Goal: Information Seeking & Learning: Stay updated

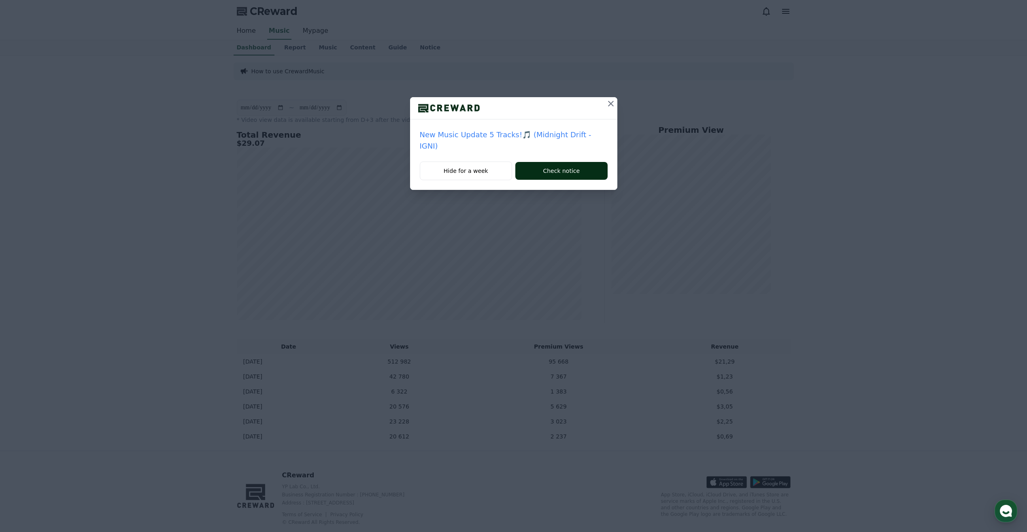
click at [547, 164] on button "Check notice" at bounding box center [561, 171] width 92 height 18
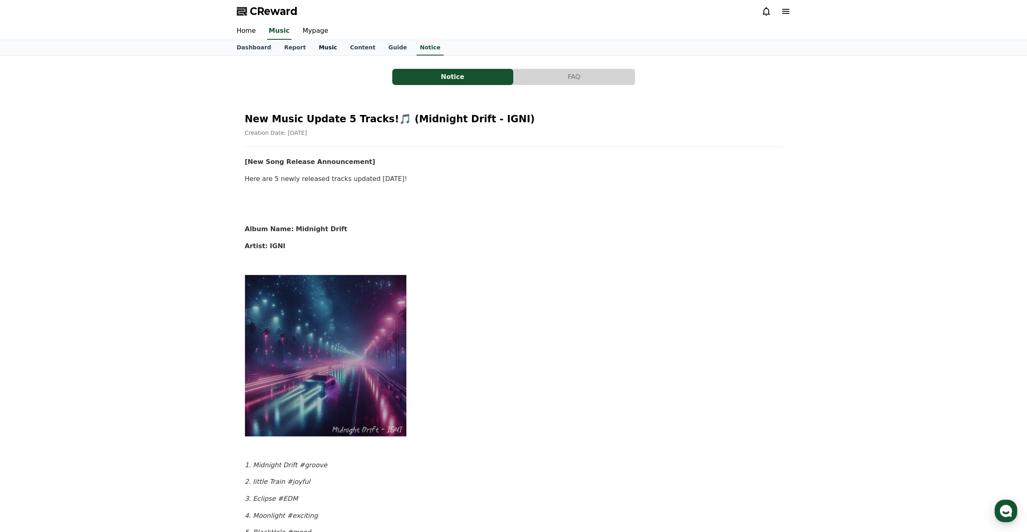
click at [312, 50] on link "Music" at bounding box center [327, 47] width 31 height 15
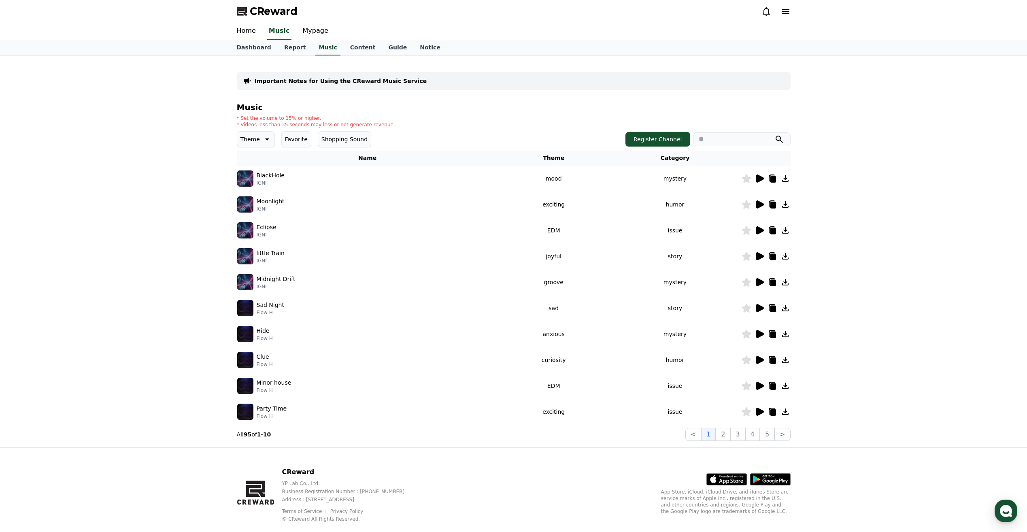
click at [761, 181] on icon at bounding box center [760, 179] width 10 height 10
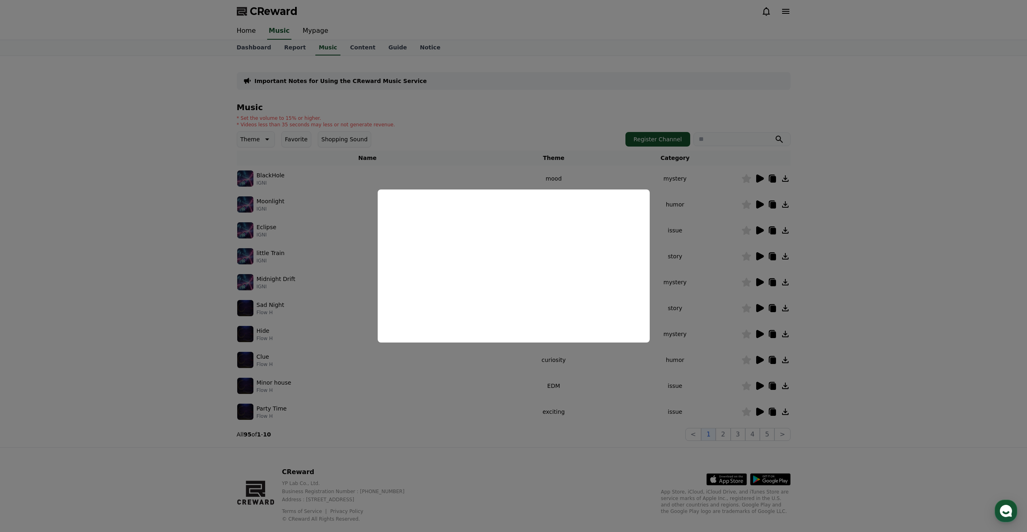
drag, startPoint x: 635, startPoint y: 396, endPoint x: 630, endPoint y: 396, distance: 4.9
click at [634, 396] on button "close modal" at bounding box center [513, 266] width 1027 height 532
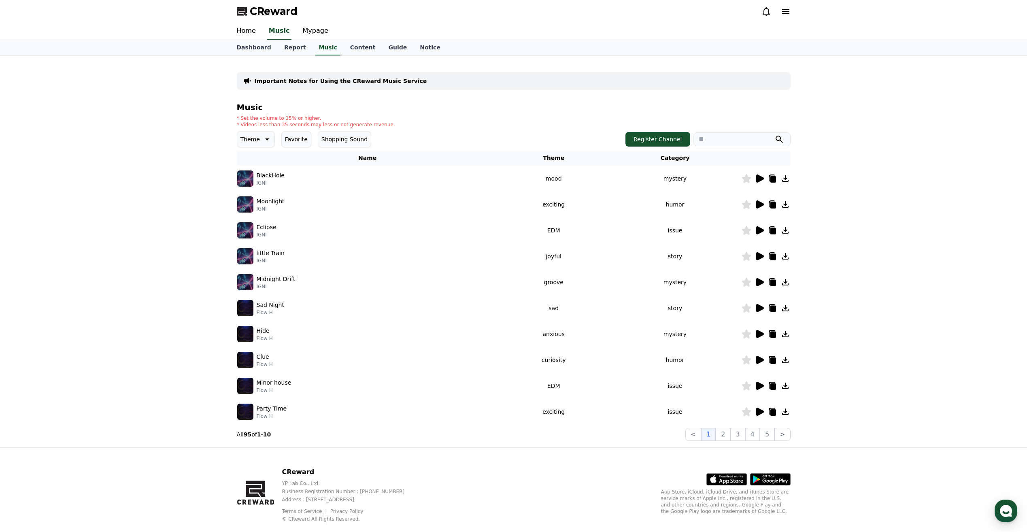
click at [760, 203] on icon at bounding box center [760, 204] width 8 height 8
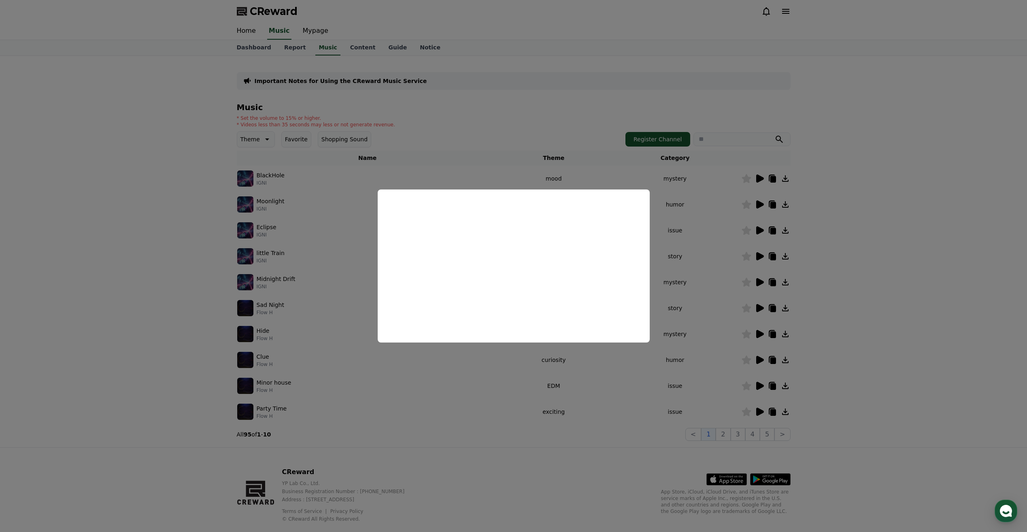
click at [700, 217] on button "close modal" at bounding box center [513, 266] width 1027 height 532
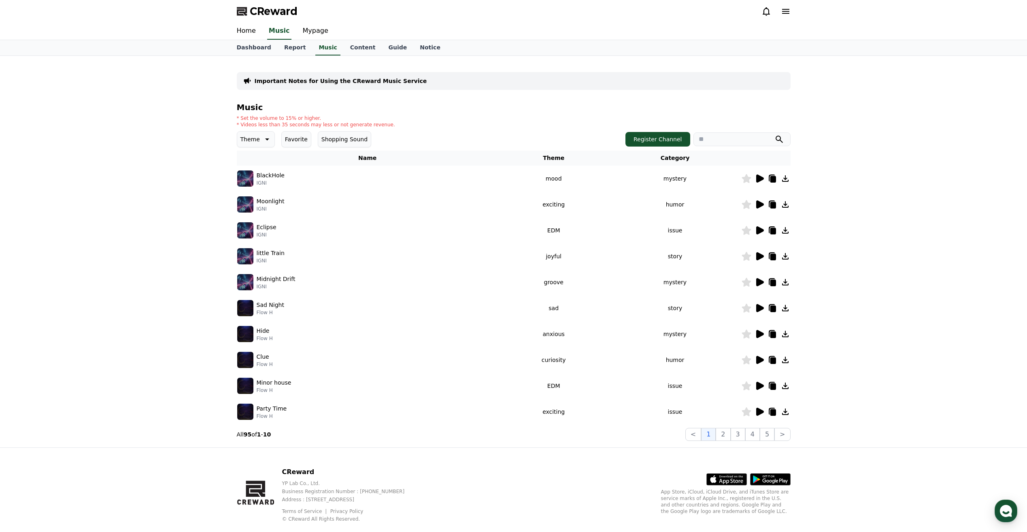
click at [760, 228] on icon at bounding box center [760, 230] width 8 height 8
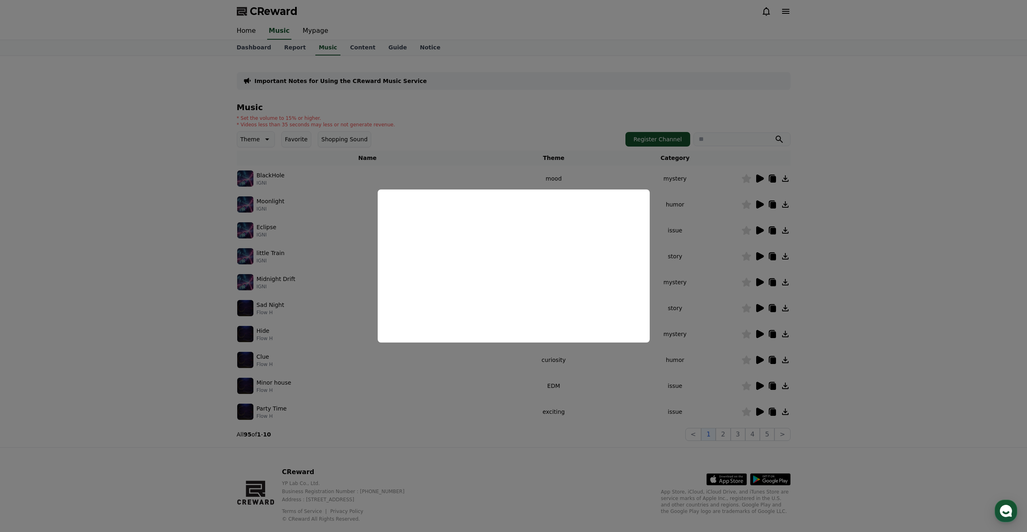
click at [688, 304] on button "close modal" at bounding box center [513, 266] width 1027 height 532
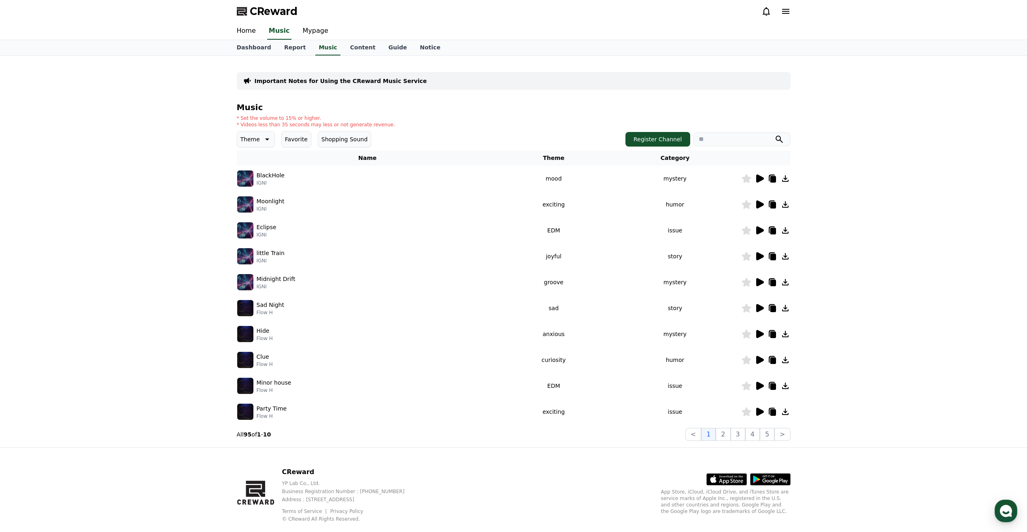
click at [763, 256] on icon at bounding box center [760, 256] width 8 height 8
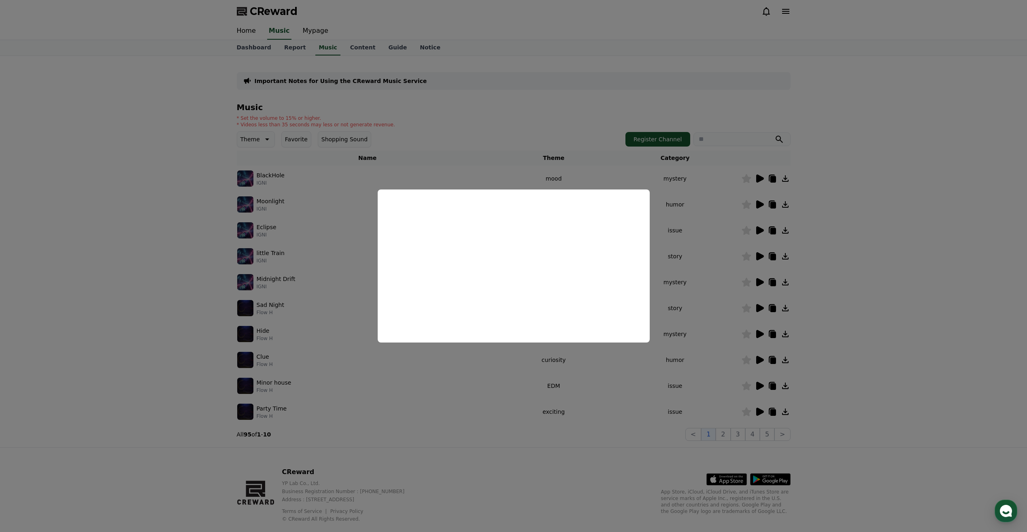
click at [579, 369] on button "close modal" at bounding box center [513, 266] width 1027 height 532
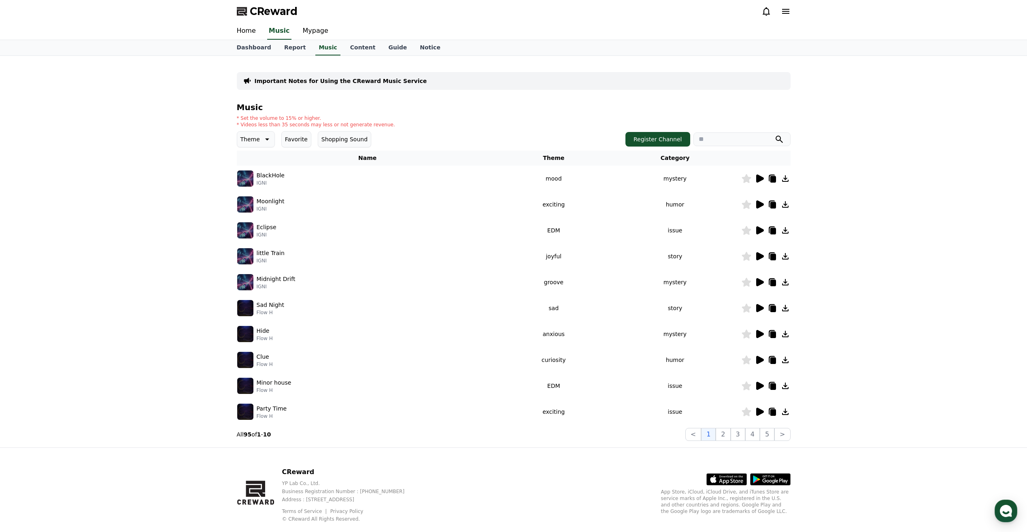
click at [760, 283] on icon at bounding box center [760, 282] width 8 height 8
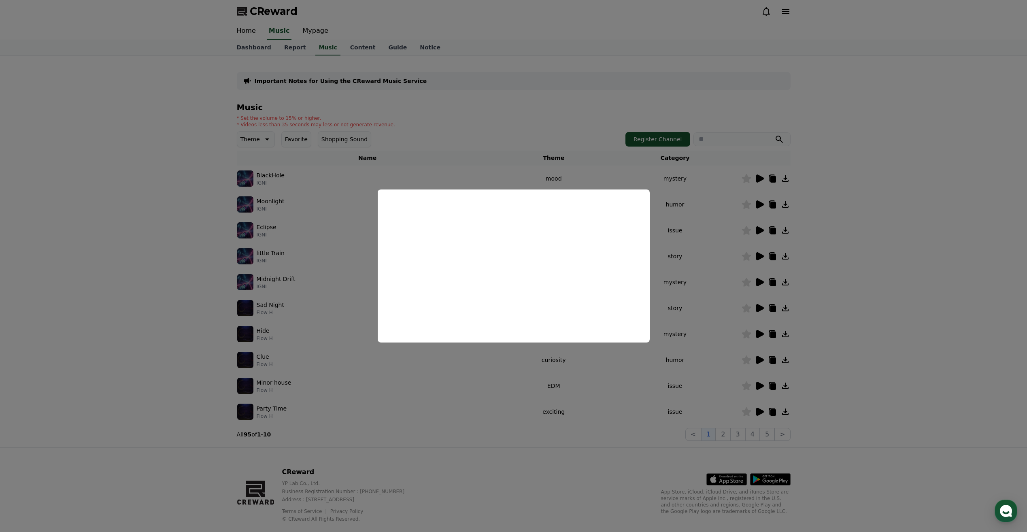
click at [480, 400] on button "close modal" at bounding box center [513, 266] width 1027 height 532
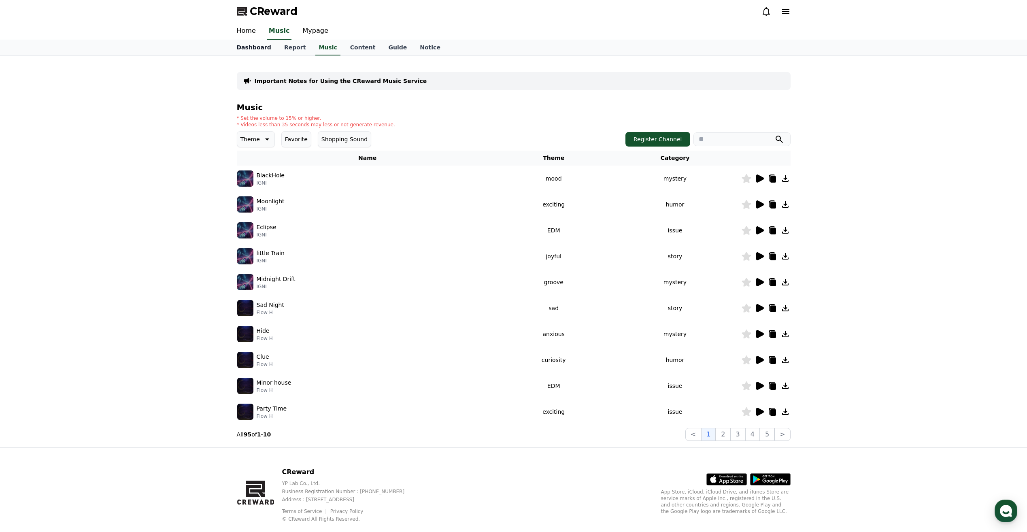
click at [255, 49] on link "Dashboard" at bounding box center [253, 47] width 47 height 15
